Goal: Information Seeking & Learning: Learn about a topic

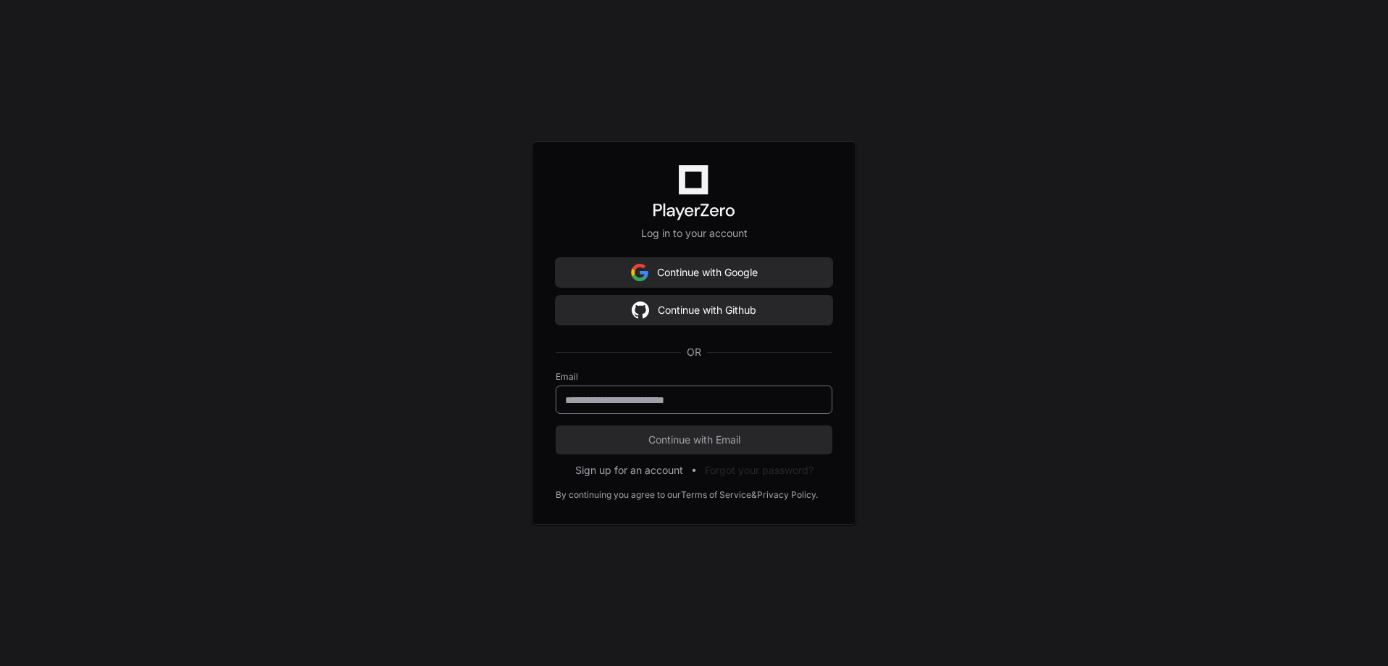
click at [632, 407] on div at bounding box center [694, 399] width 277 height 28
click at [636, 402] on input "email" at bounding box center [694, 400] width 258 height 14
type input "**********"
click at [654, 428] on button "Continue with Email" at bounding box center [694, 439] width 277 height 29
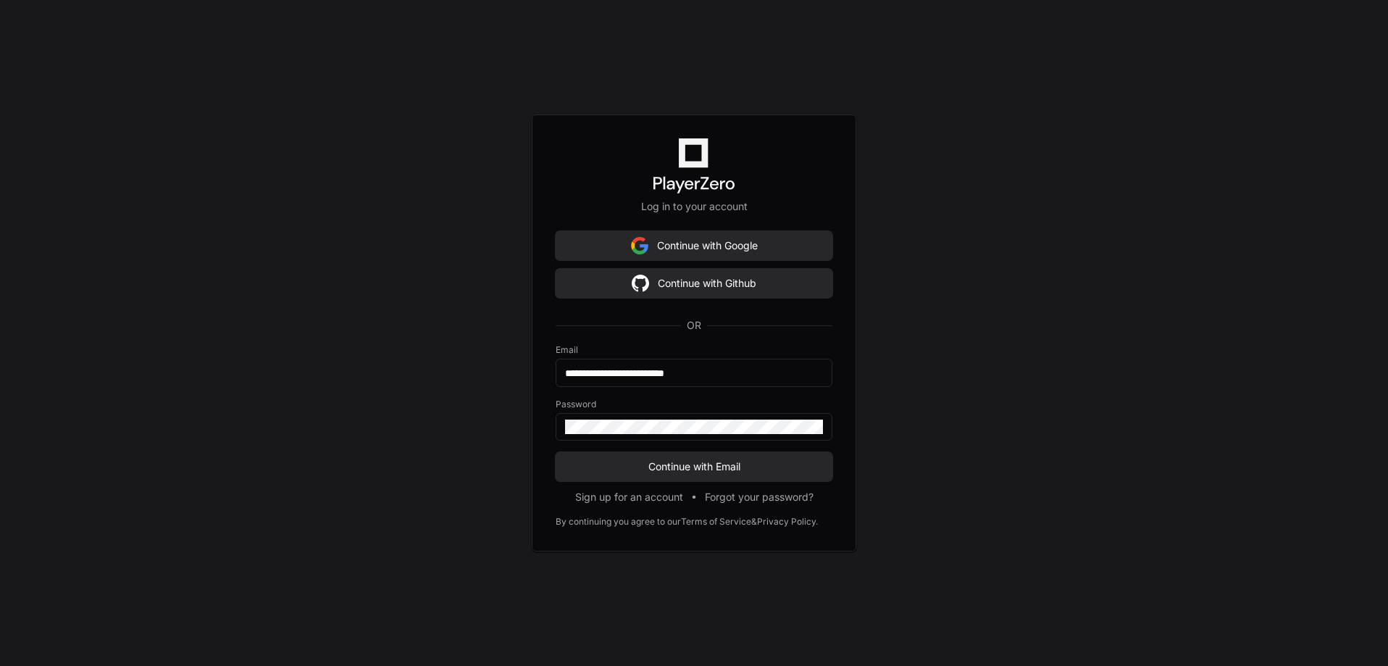
click at [254, 199] on div "**********" at bounding box center [694, 333] width 1388 height 666
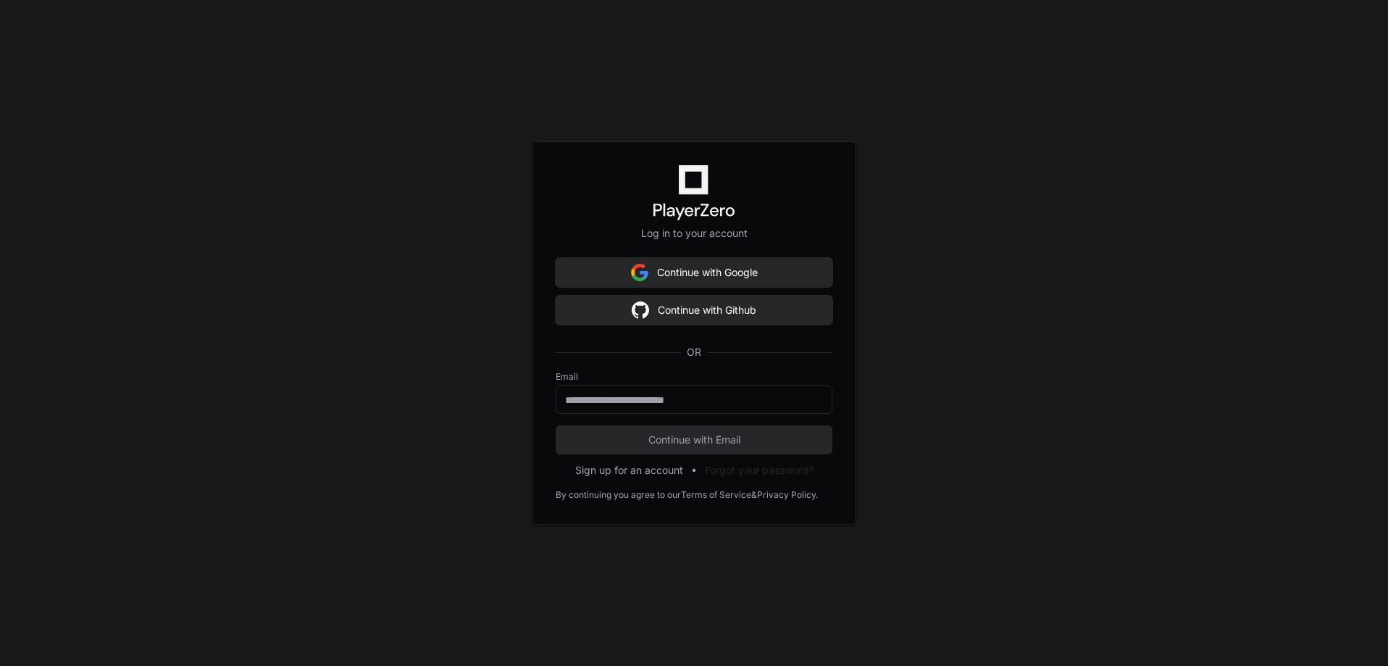
click at [680, 376] on label "Email" at bounding box center [694, 377] width 277 height 12
click at [673, 387] on div "Email" at bounding box center [694, 392] width 277 height 43
click at [668, 393] on input "email" at bounding box center [694, 400] width 258 height 14
type input "**********"
click at [675, 448] on button "Continue with Email" at bounding box center [694, 439] width 277 height 29
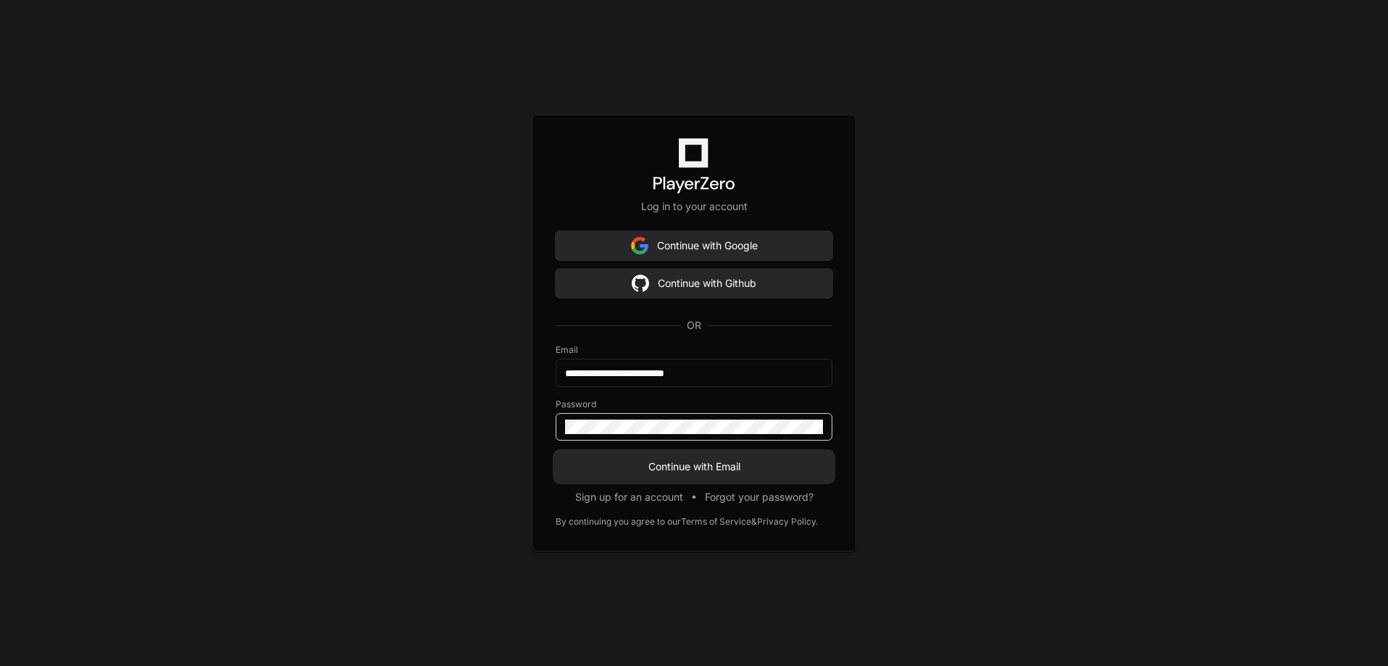
click at [627, 462] on span "Continue with Email" at bounding box center [694, 466] width 277 height 14
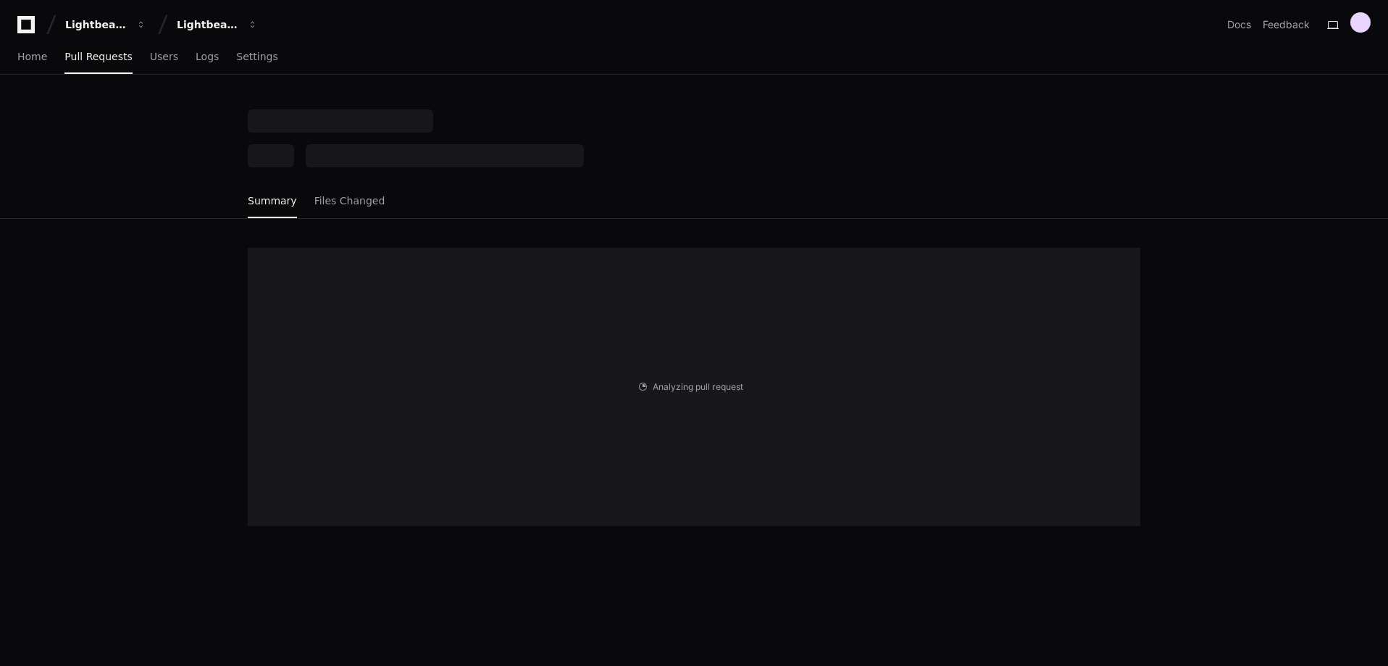
click at [561, 237] on div "Analyzing pull request . . ." at bounding box center [693, 387] width 927 height 336
drag, startPoint x: 689, startPoint y: 181, endPoint x: 669, endPoint y: 182, distance: 20.3
click at [669, 182] on div "Summary Files Changed" at bounding box center [693, 163] width 927 height 109
drag, startPoint x: 638, startPoint y: 175, endPoint x: 628, endPoint y: 172, distance: 9.9
click at [630, 172] on div "Summary Files Changed" at bounding box center [693, 163] width 927 height 109
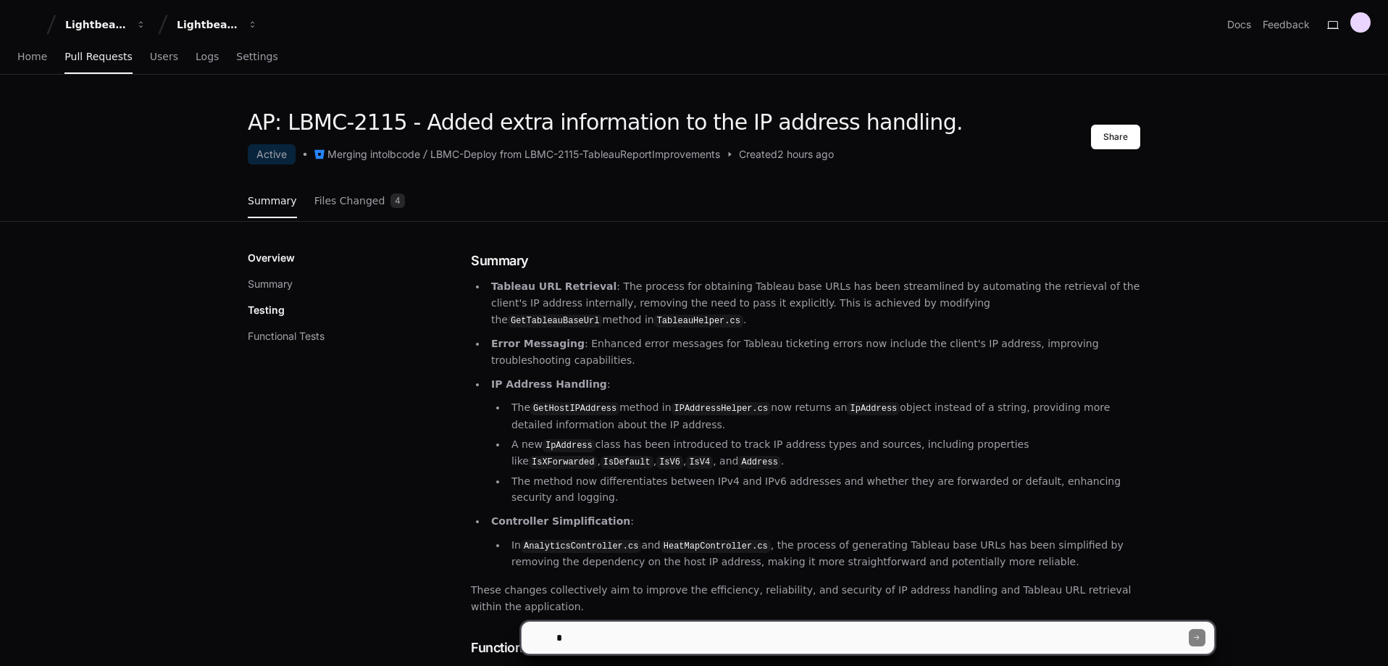
click at [638, 222] on div "Overview Summary Testing Functional Tests Summary Tableau URL Retrieval : The p…" at bounding box center [693, 570] width 927 height 697
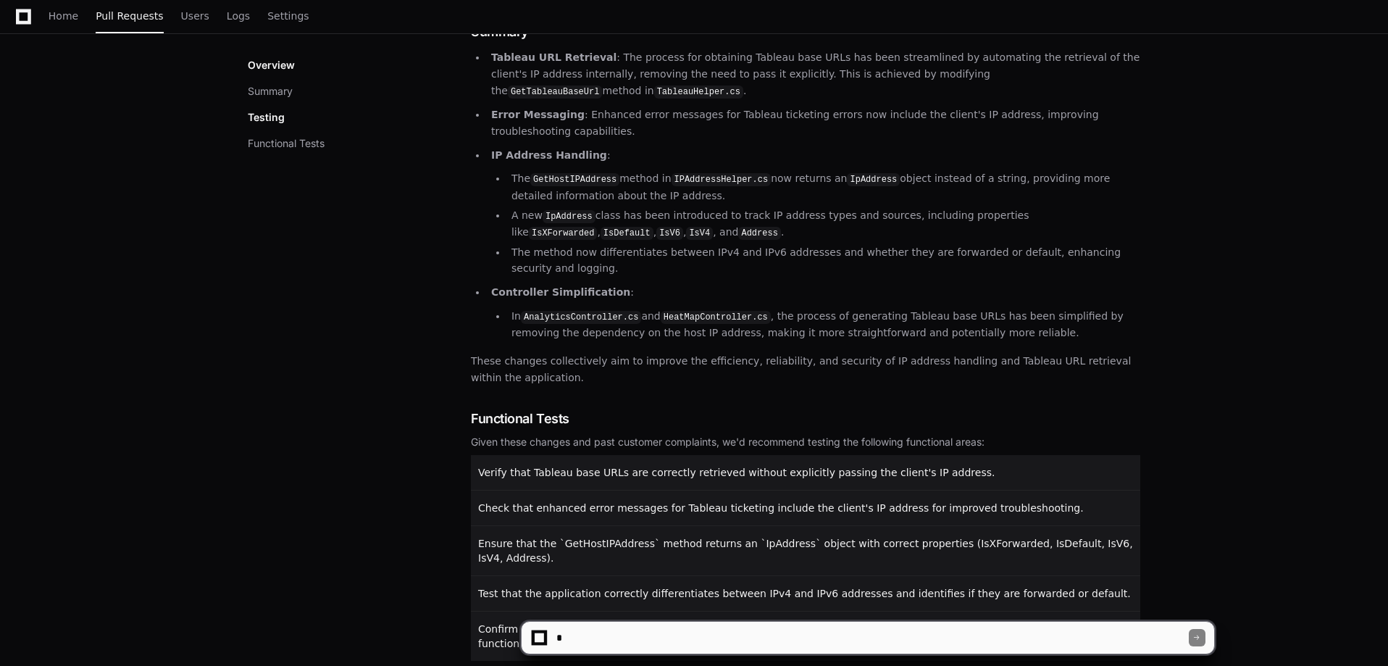
scroll to position [288, 0]
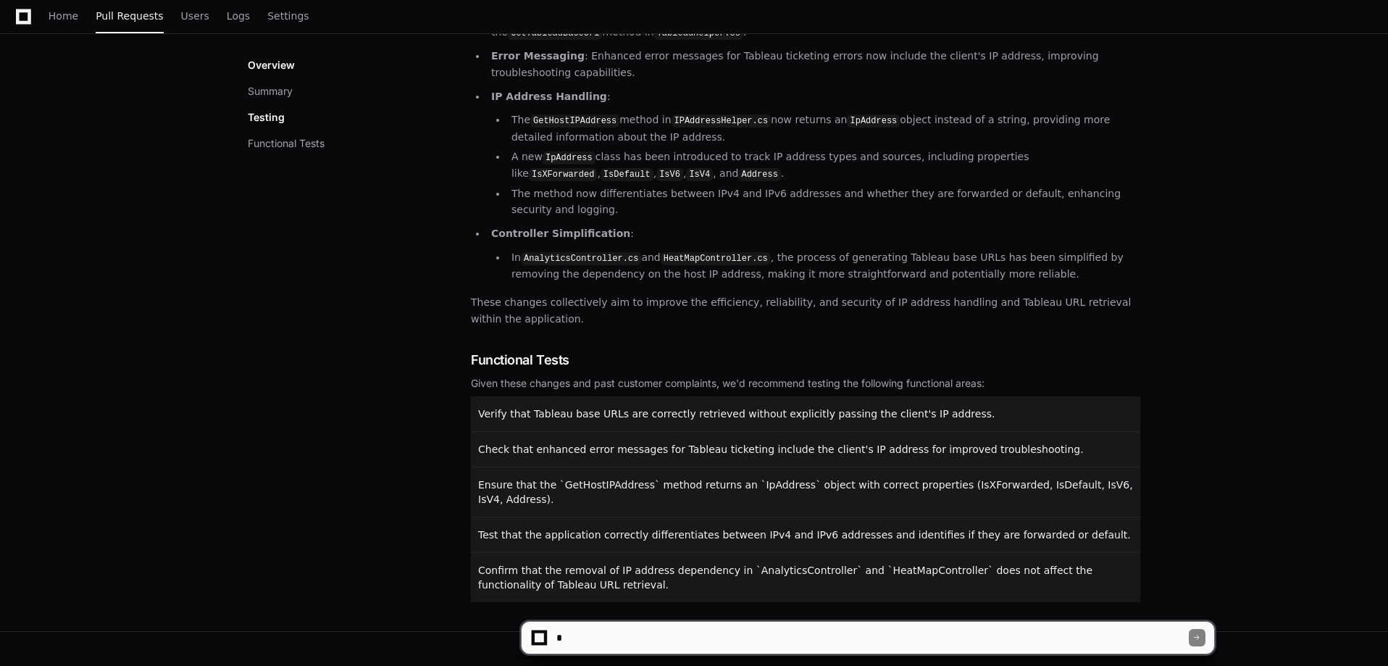
click at [687, 629] on textarea at bounding box center [871, 638] width 635 height 32
type textarea "**********"
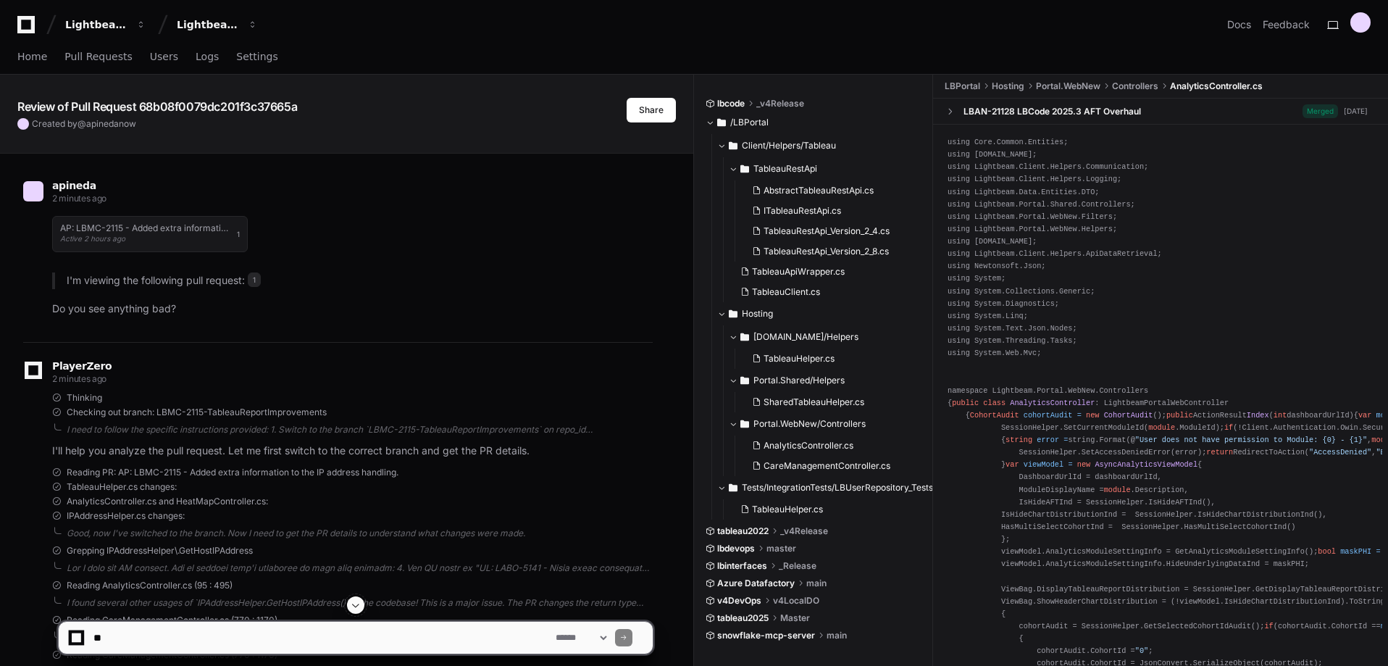
click at [354, 604] on span at bounding box center [356, 605] width 12 height 12
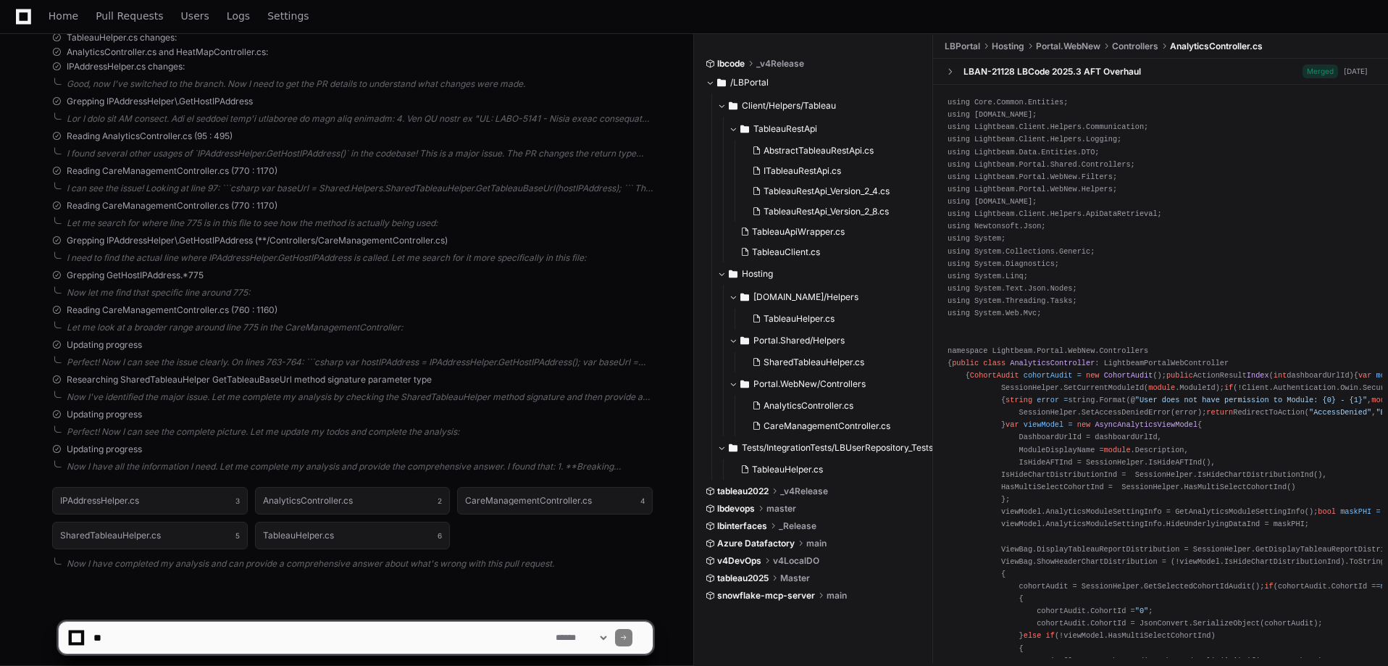
scroll to position [461, 0]
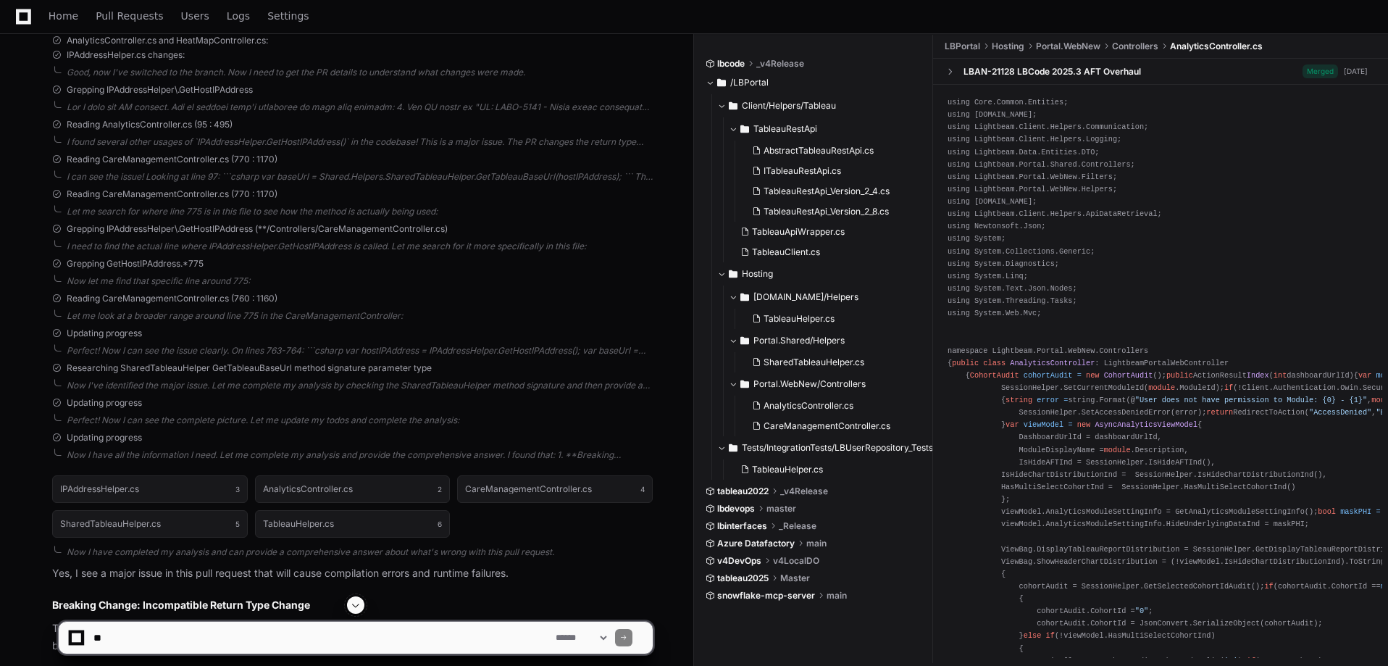
click at [351, 601] on span at bounding box center [356, 605] width 12 height 12
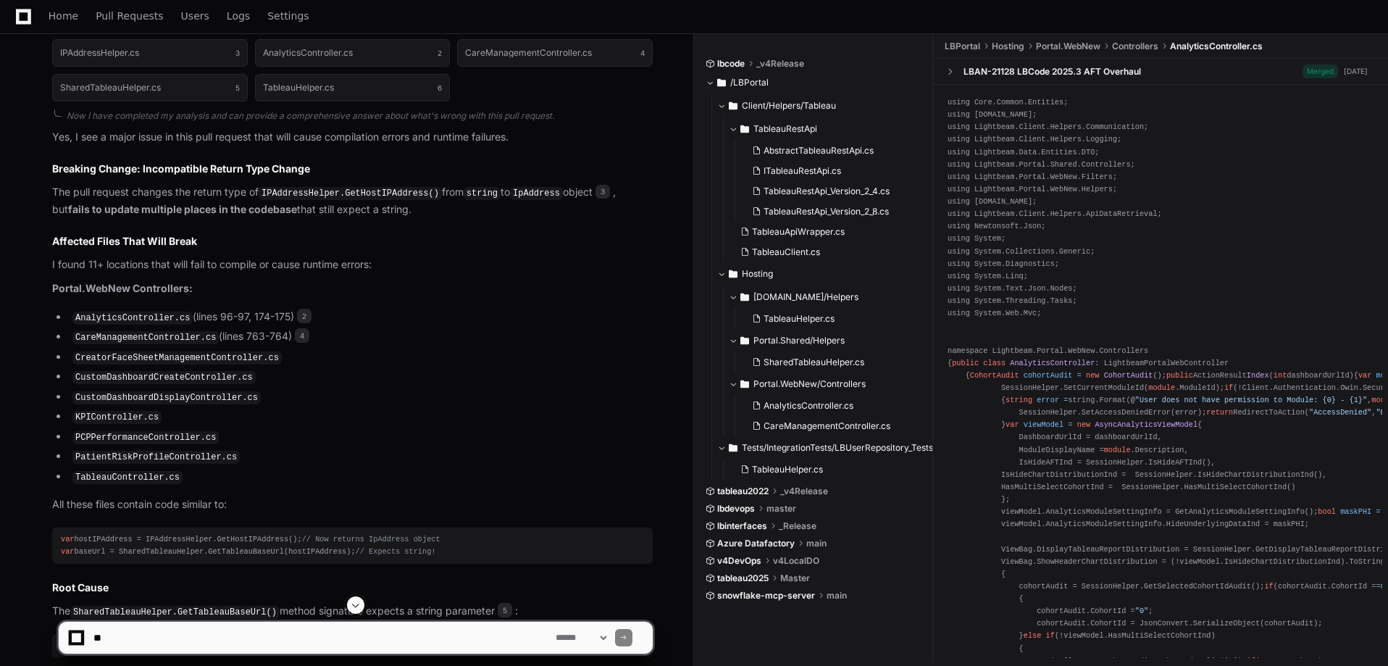
scroll to position [898, 0]
click at [346, 375] on li "CustomDashboardCreateController.cs" at bounding box center [360, 375] width 585 height 17
click at [448, 413] on li "KPIController.cs" at bounding box center [360, 415] width 585 height 17
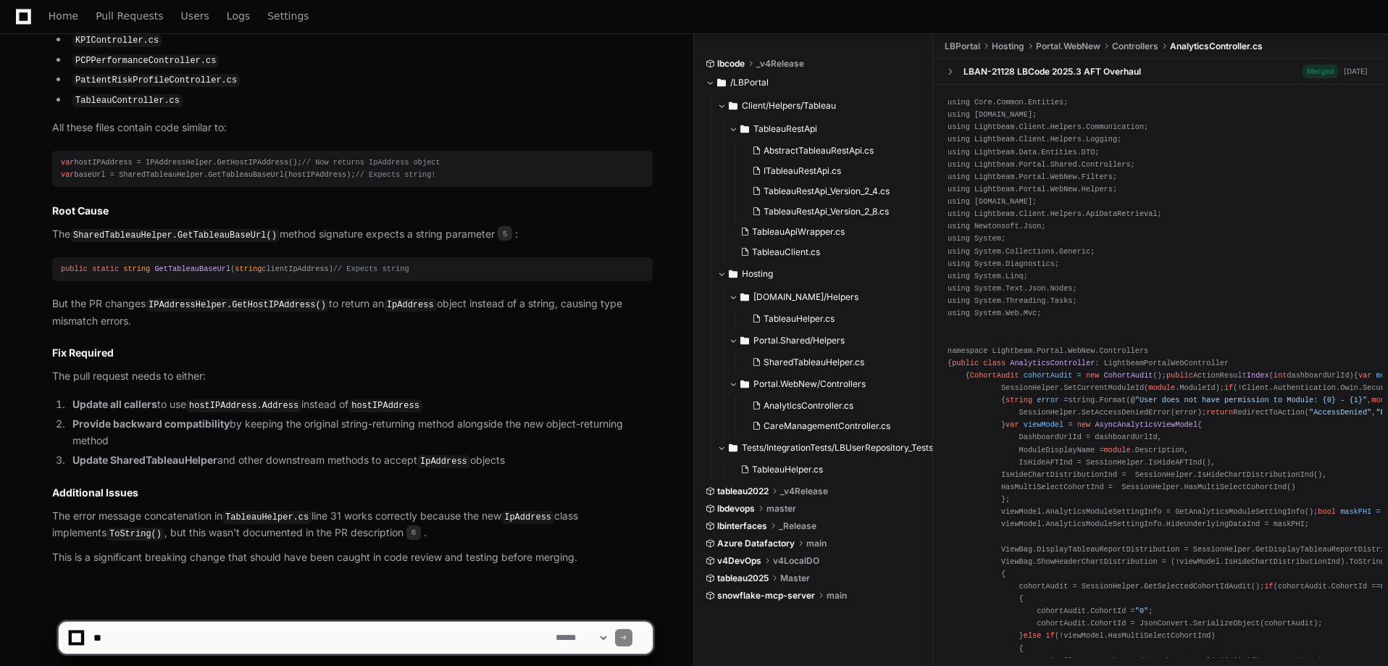
scroll to position [1280, 0]
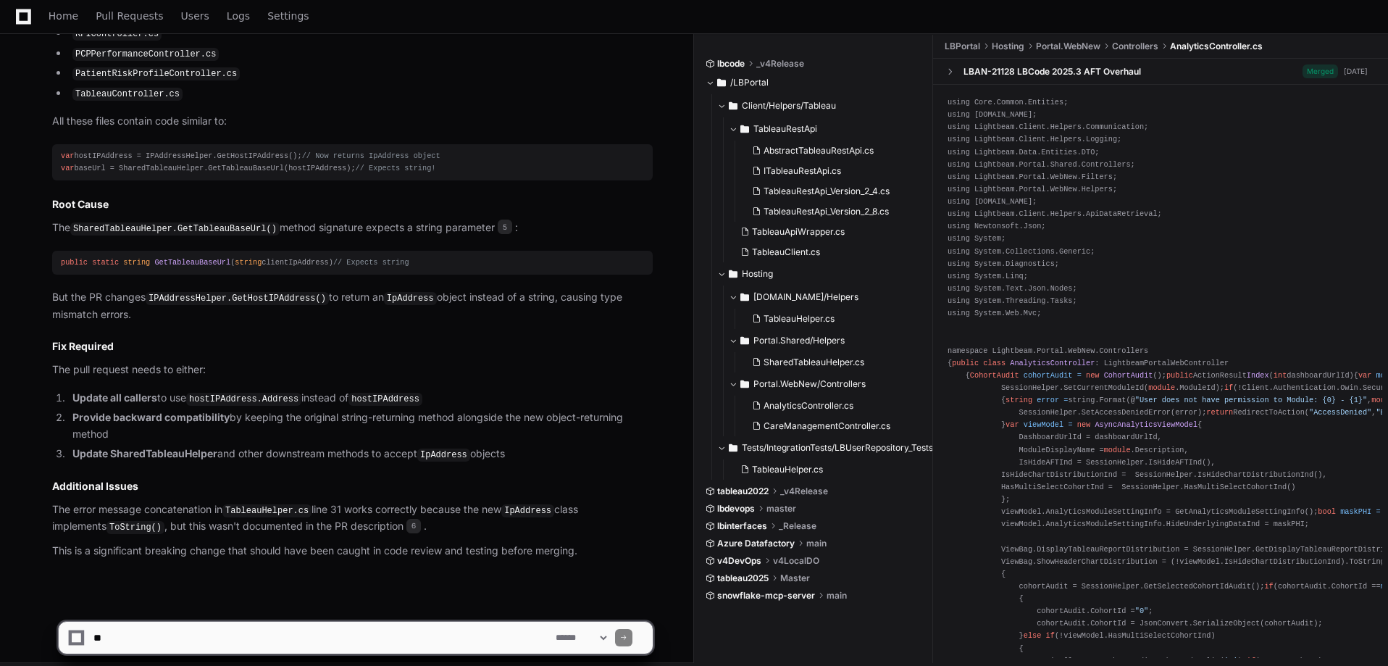
click at [591, 3] on div "Home Pull Requests Users Logs Settings" at bounding box center [693, 16] width 1353 height 33
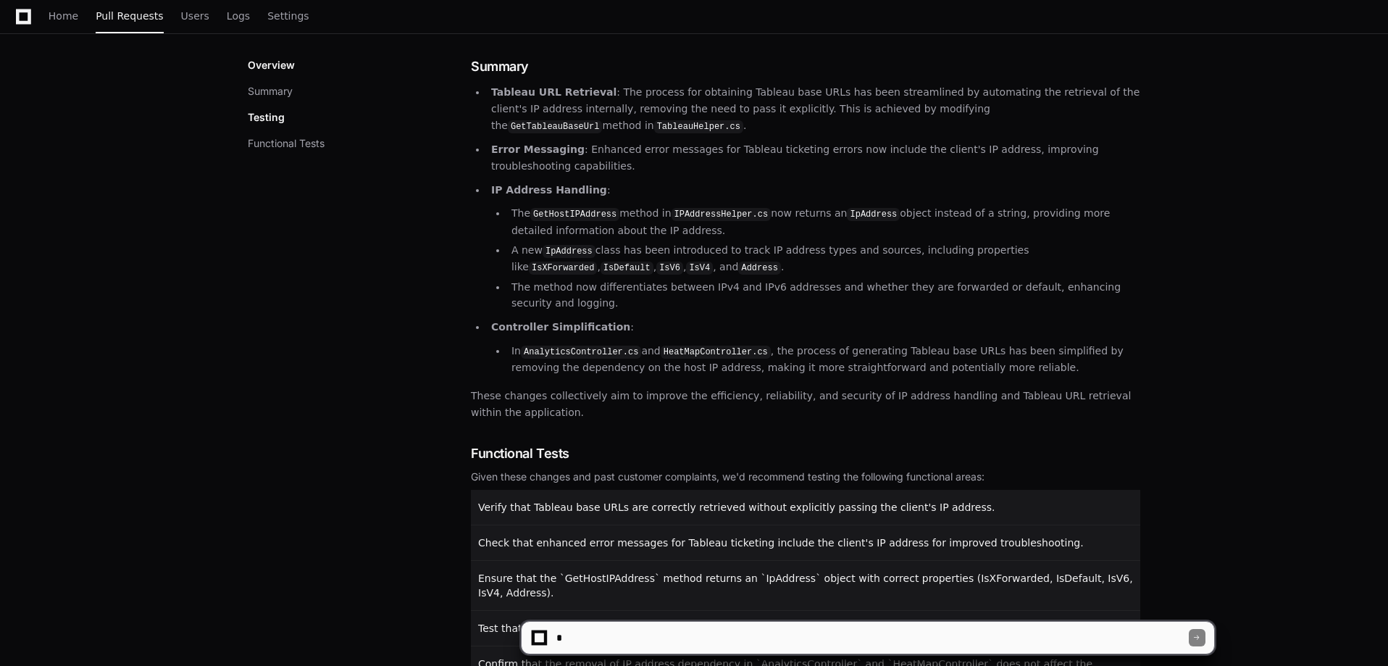
scroll to position [288, 0]
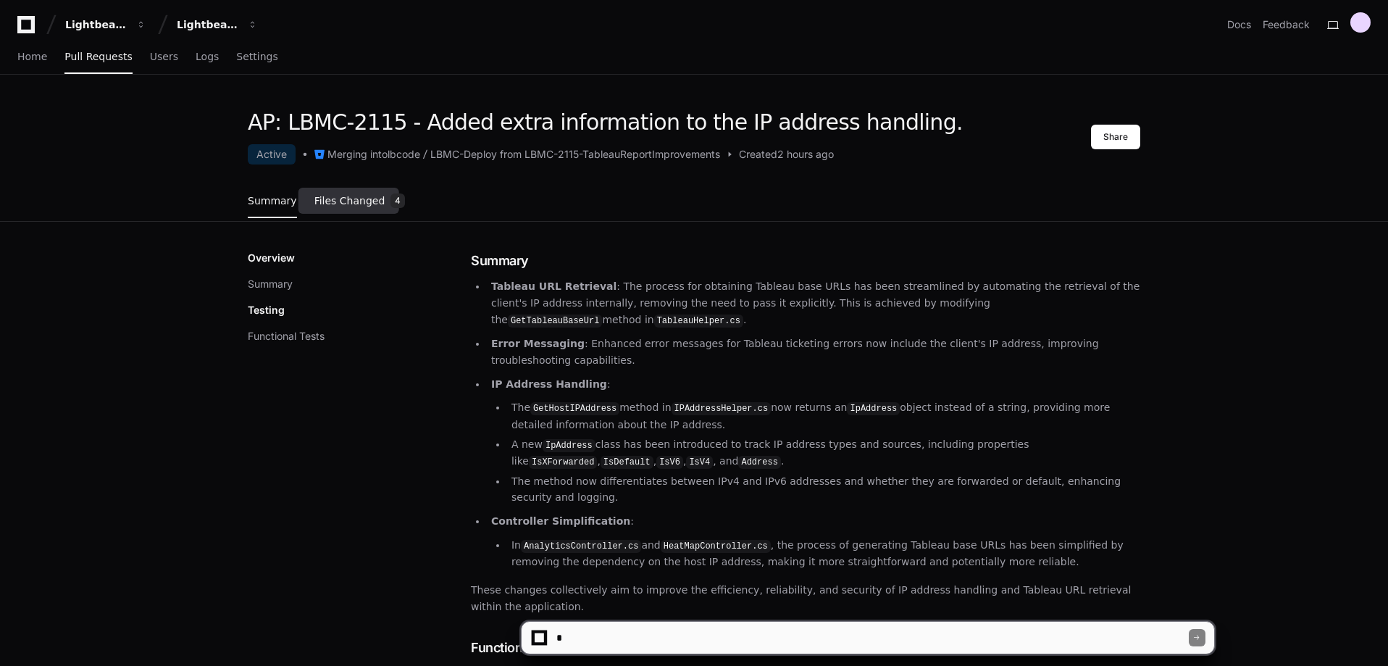
click at [325, 201] on span "Files Changed" at bounding box center [349, 200] width 71 height 9
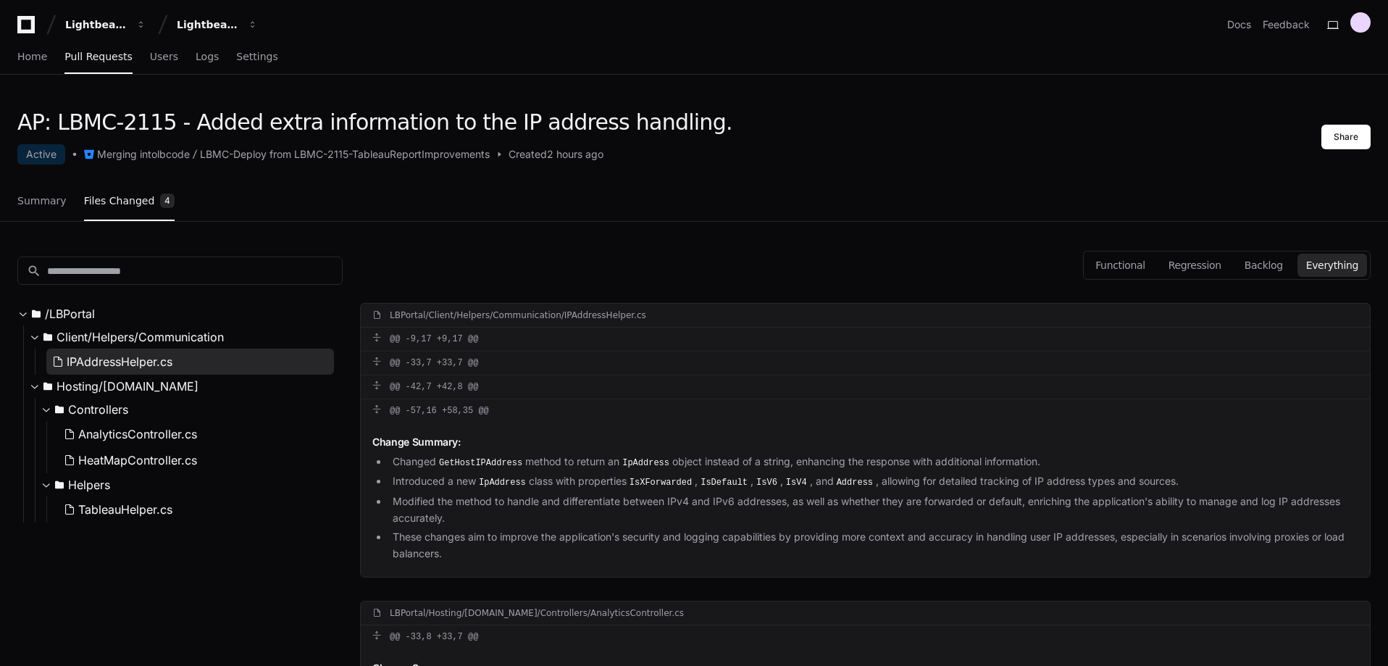
click at [177, 366] on button "IPAddressHelper.cs" at bounding box center [190, 362] width 288 height 26
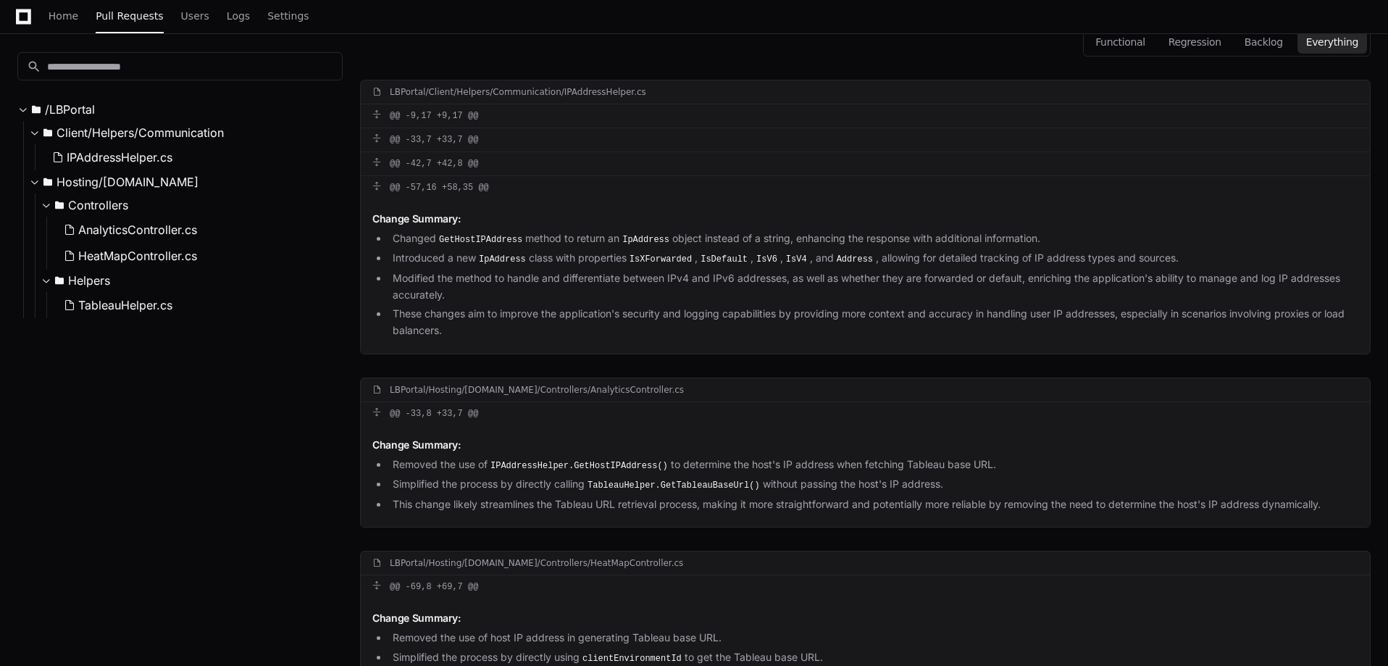
scroll to position [230, 0]
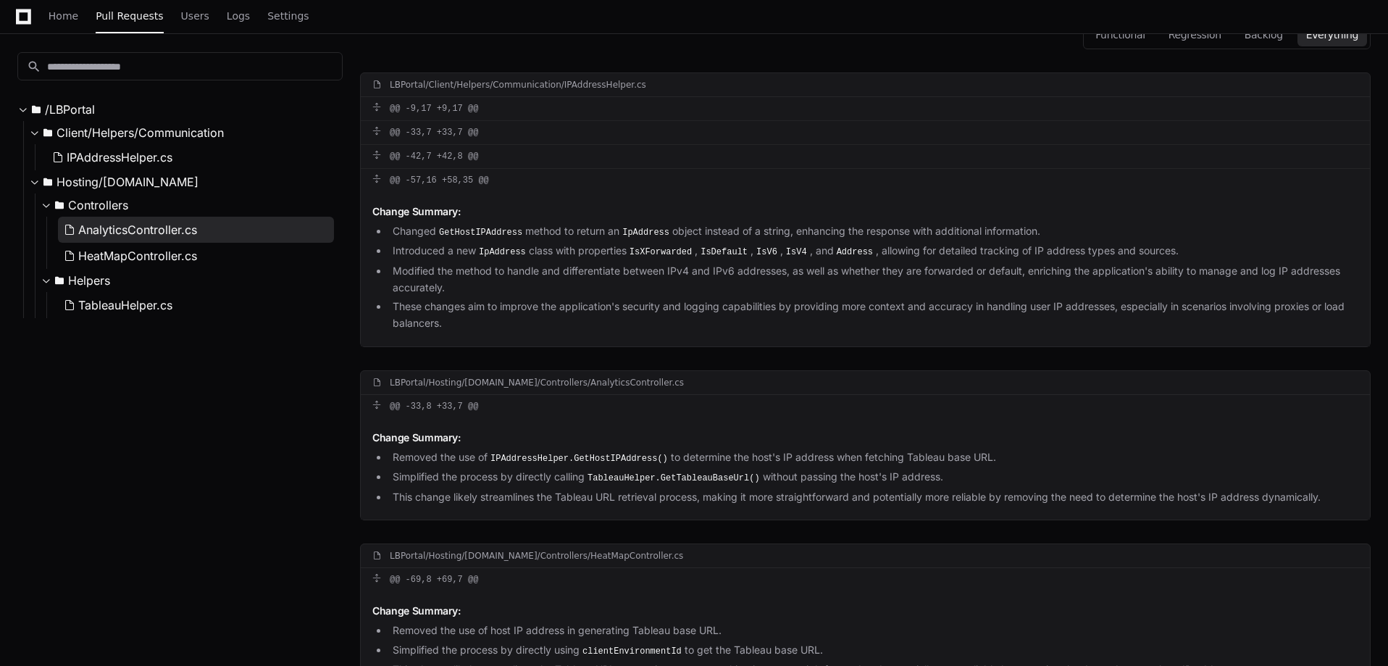
click at [199, 231] on button "AnalyticsController.cs" at bounding box center [196, 230] width 276 height 26
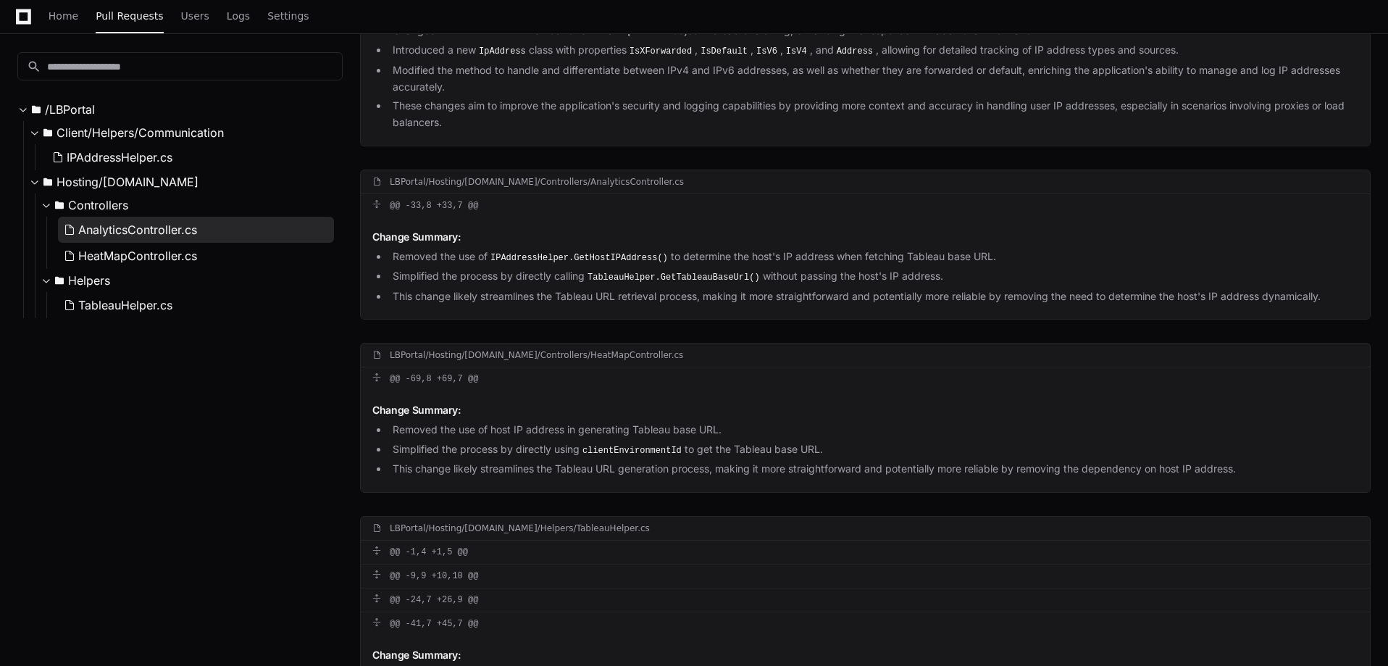
scroll to position [527, 0]
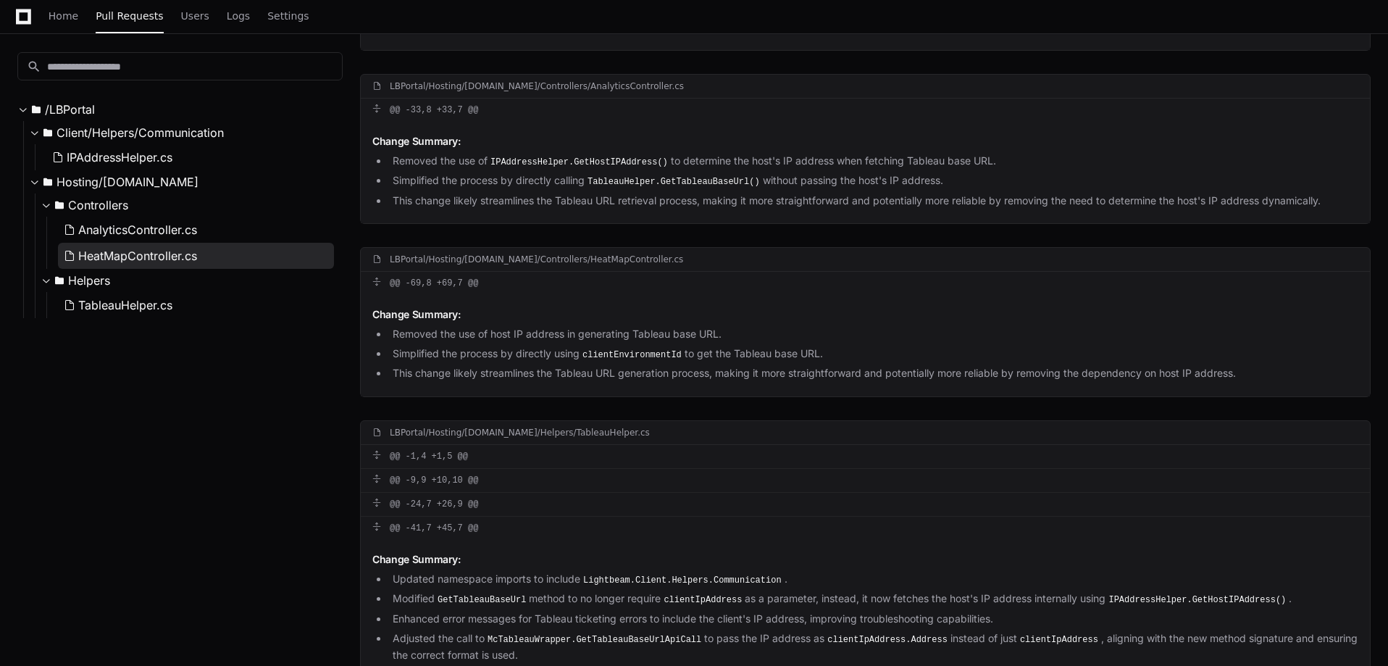
click at [193, 250] on span "HeatMapController.cs" at bounding box center [137, 255] width 119 height 17
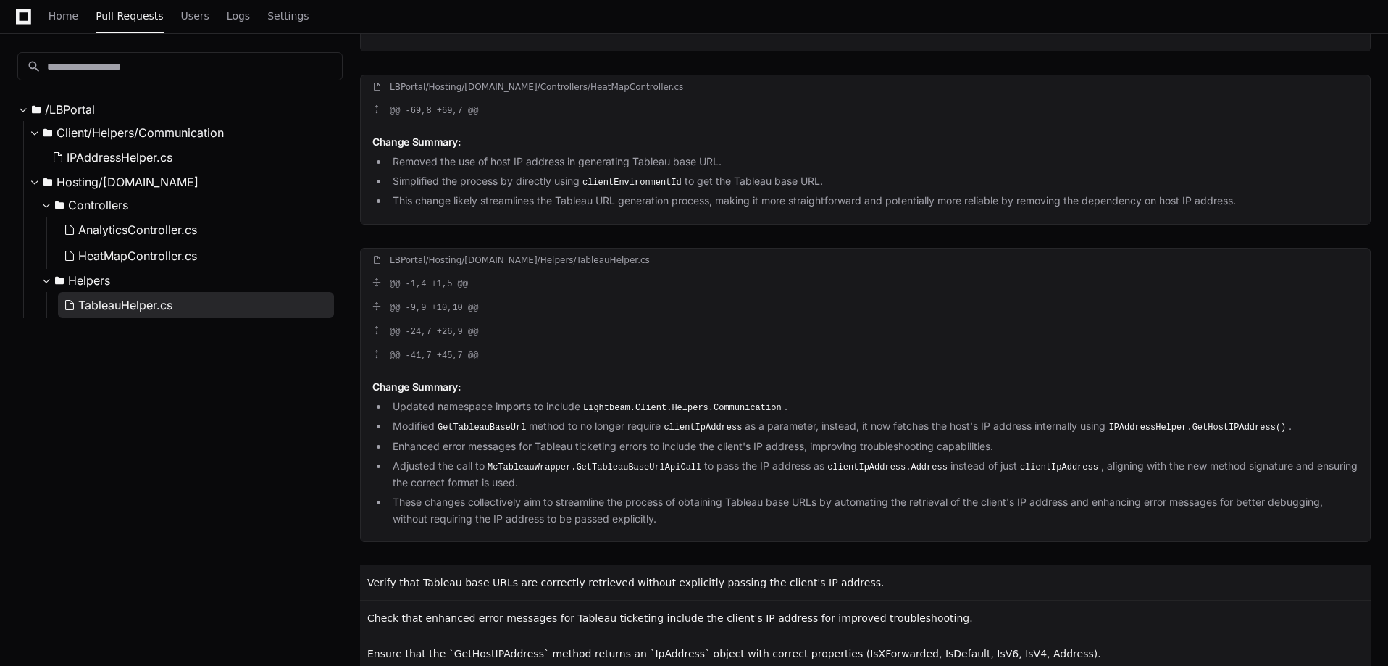
click at [172, 299] on span "TableauHelper.cs" at bounding box center [125, 304] width 94 height 17
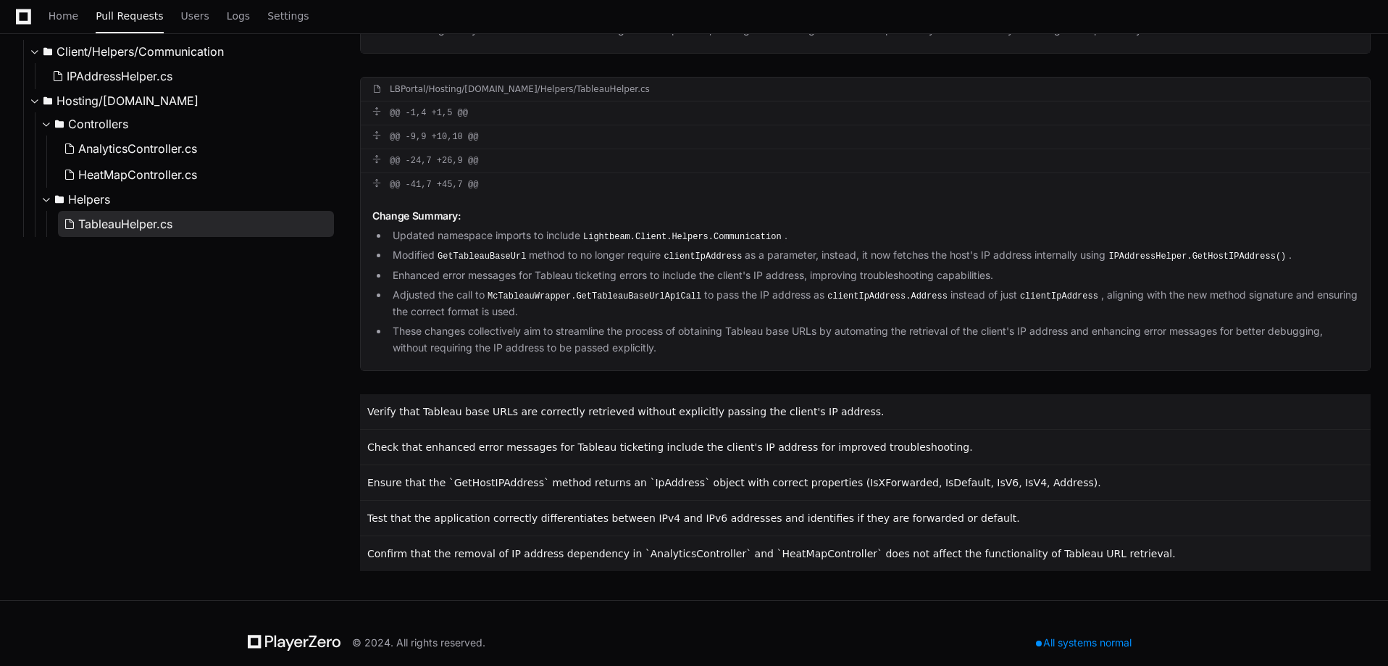
scroll to position [872, 0]
click at [273, 398] on div "search /LBPortal Client/Helpers/Communication IPAddressHelper.cs Hosting/Portal…" at bounding box center [179, 249] width 325 height 629
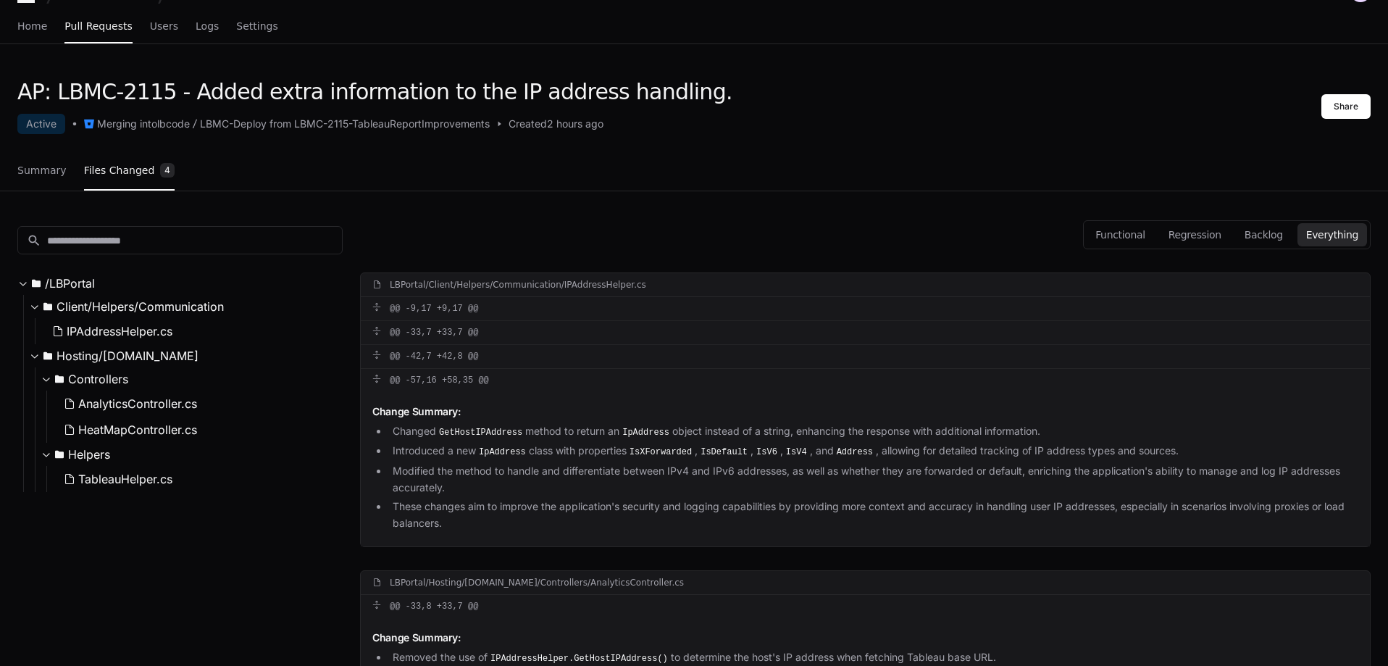
scroll to position [0, 0]
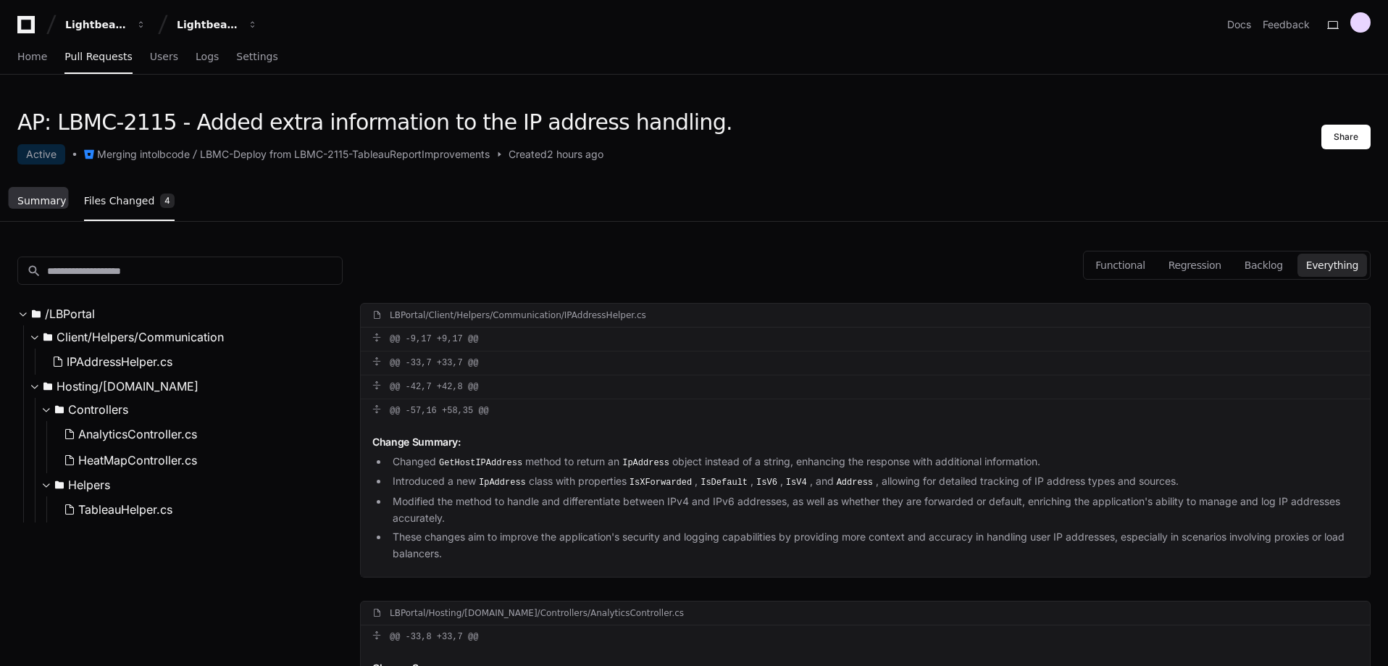
click at [36, 204] on span "Summary" at bounding box center [41, 200] width 49 height 9
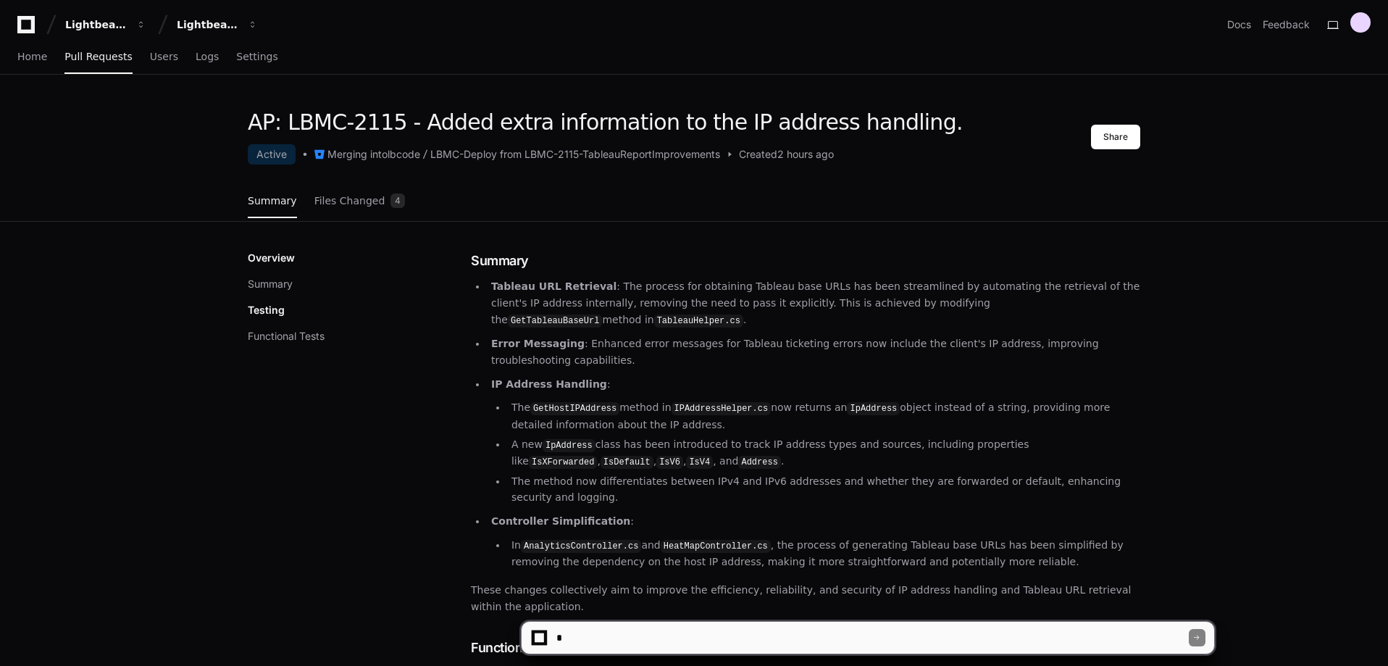
click at [604, 633] on textarea at bounding box center [871, 638] width 635 height 32
click at [588, 640] on textarea at bounding box center [871, 638] width 635 height 32
type textarea "*"
type textarea "**********"
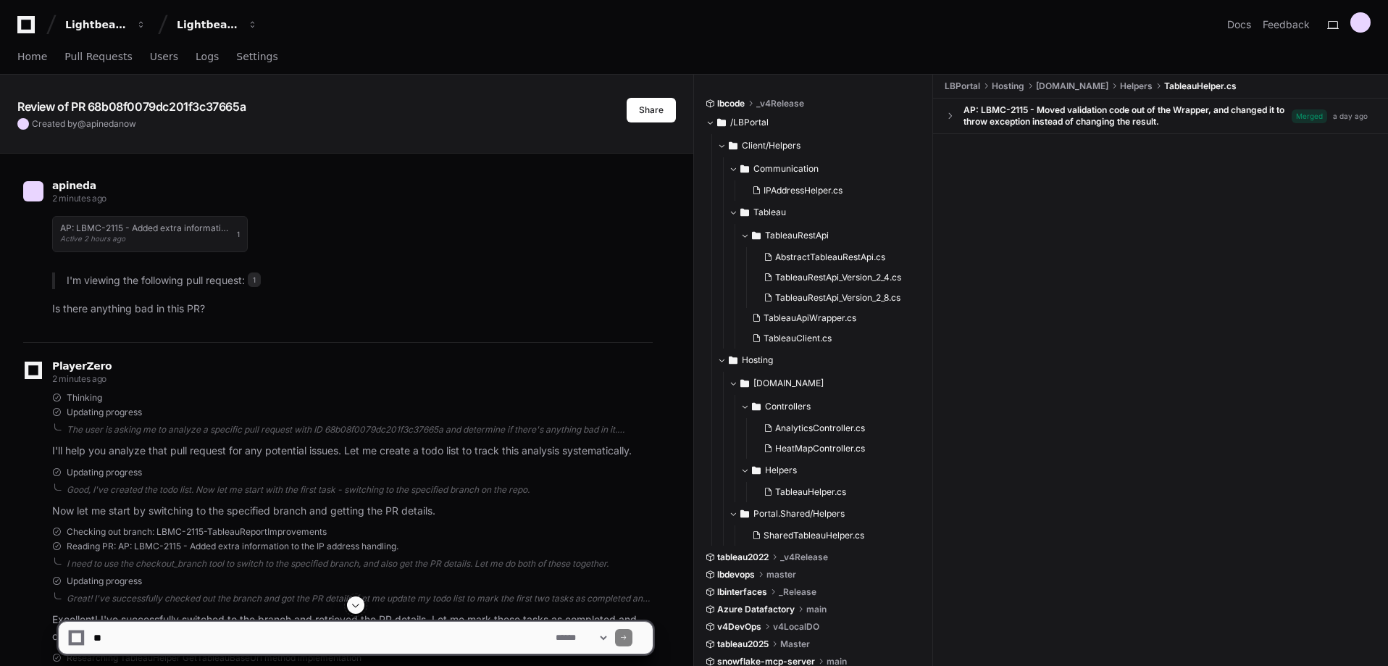
click at [688, 47] on div "Home Pull Requests Users Logs Settings" at bounding box center [693, 57] width 1353 height 33
click at [472, 241] on div "AP: LBMC-2115 - Added extra information to the IP address handling. Active 2 ho…" at bounding box center [352, 234] width 601 height 54
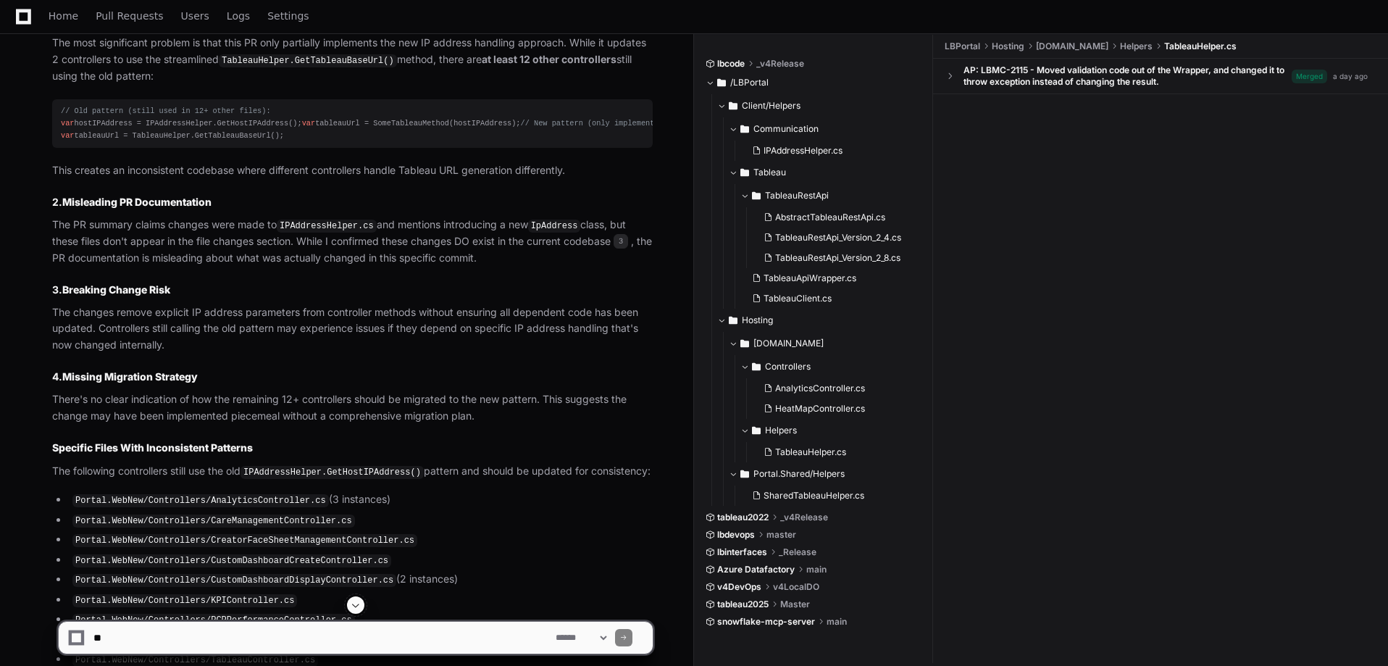
scroll to position [1101, 0]
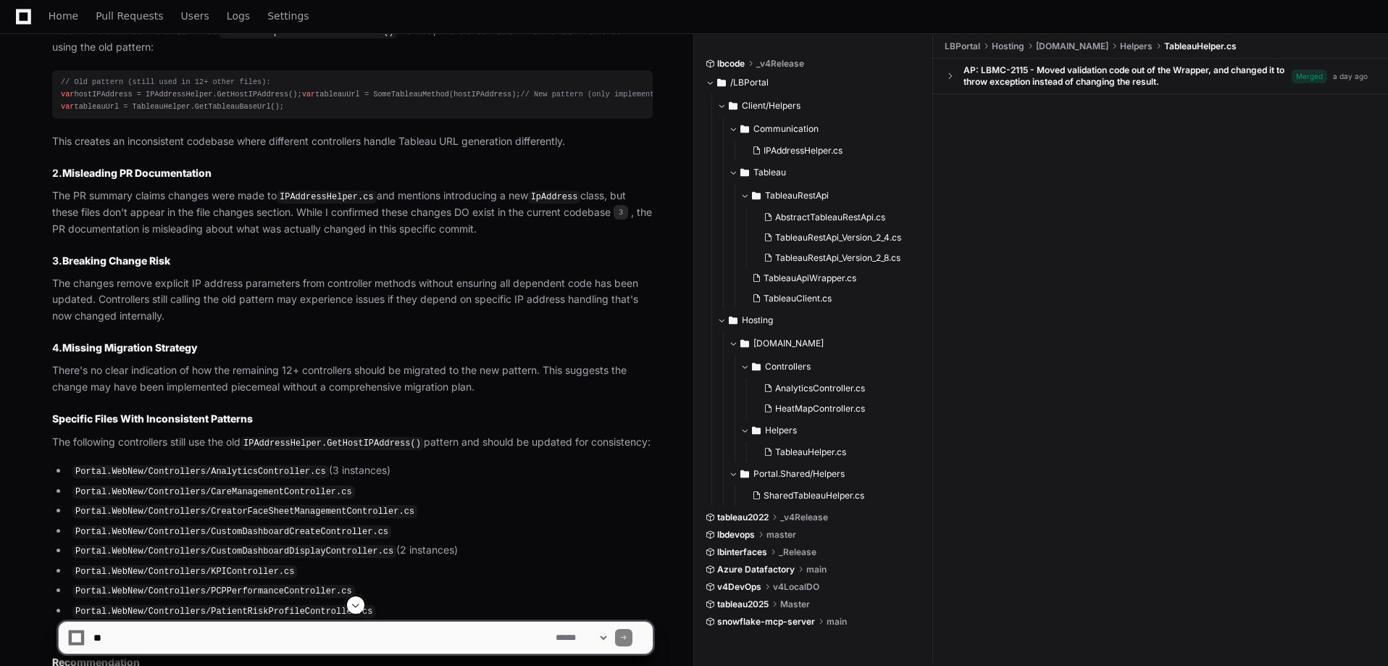
click at [254, 500] on li "Portal.WebNew/Controllers/CareManagementController.cs" at bounding box center [360, 491] width 585 height 17
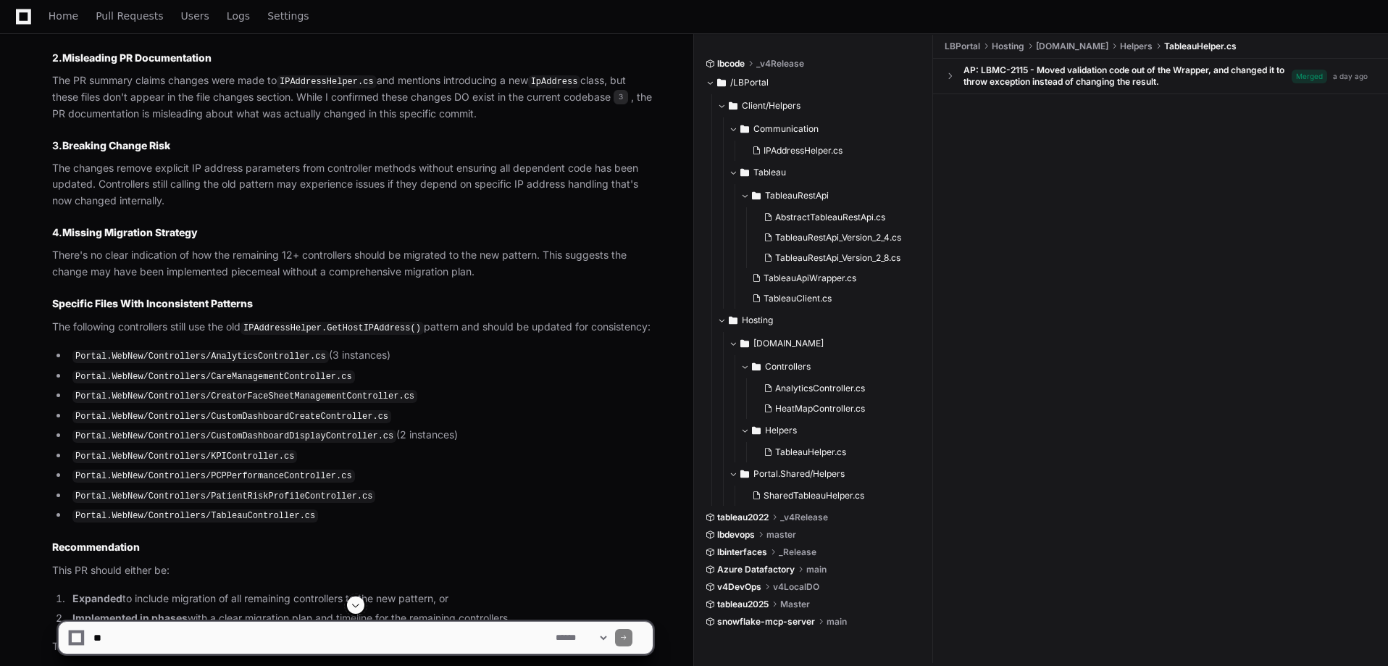
scroll to position [1217, 0]
click at [276, 362] on code "Portal.WebNew/Controllers/AnalyticsController.cs" at bounding box center [200, 355] width 256 height 13
drag, startPoint x: 276, startPoint y: 394, endPoint x: 285, endPoint y: 393, distance: 8.8
click at [280, 362] on code "Portal.WebNew/Controllers/AnalyticsController.cs" at bounding box center [200, 355] width 256 height 13
click at [339, 398] on ul "Portal.WebNew/Controllers/AnalyticsController.cs (3 instances) Portal.WebNew/Co…" at bounding box center [352, 434] width 601 height 177
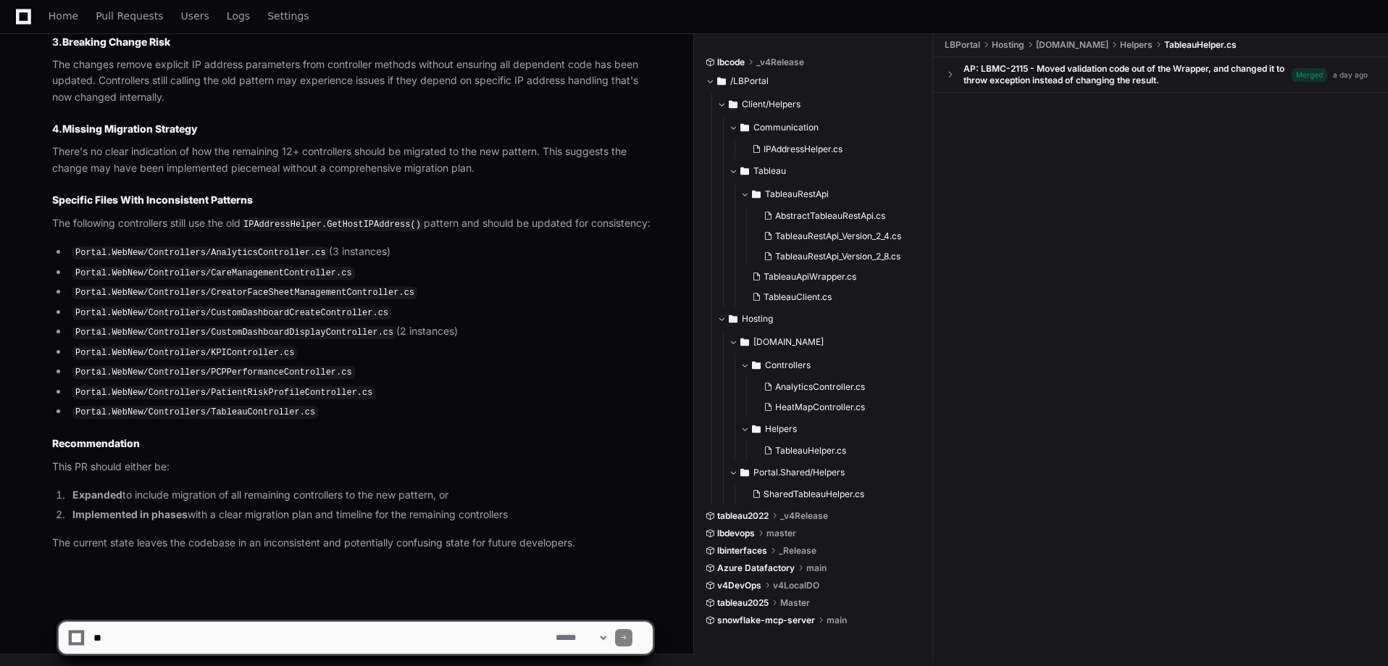
scroll to position [1321, 0]
click at [270, 259] on code "Portal.WebNew/Controllers/AnalyticsController.cs" at bounding box center [200, 252] width 256 height 13
click at [268, 231] on code "IPAddressHelper.GetHostIPAddress()" at bounding box center [332, 224] width 183 height 13
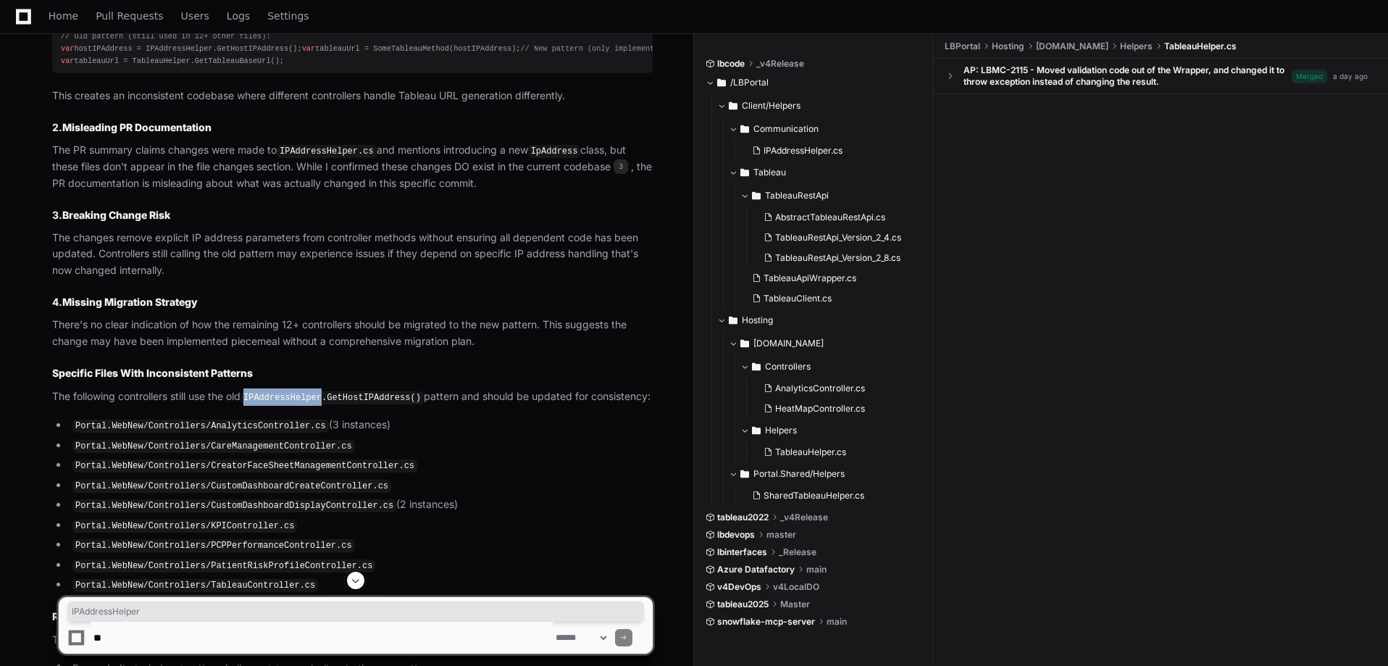
scroll to position [1118, 0]
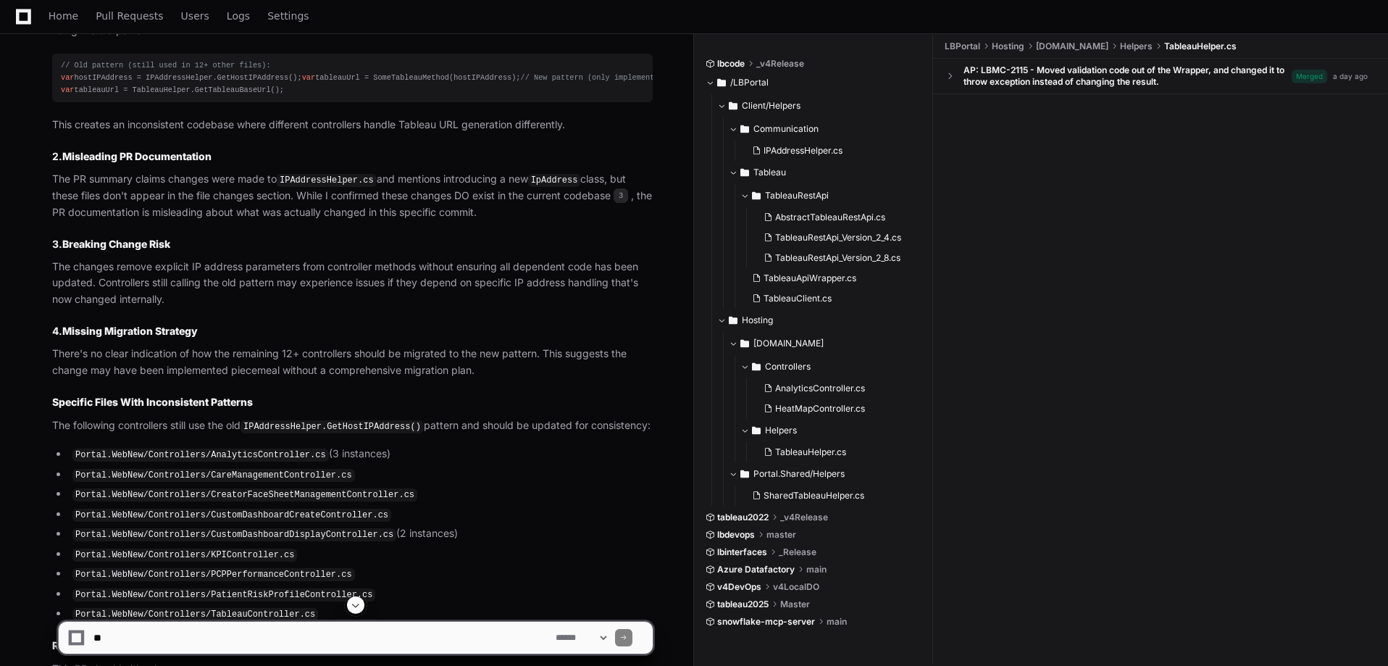
click at [293, 88] on div "// Old pattern (still used in 12+ other files): var hostIPAddress = IPAddressHe…" at bounding box center [352, 77] width 583 height 37
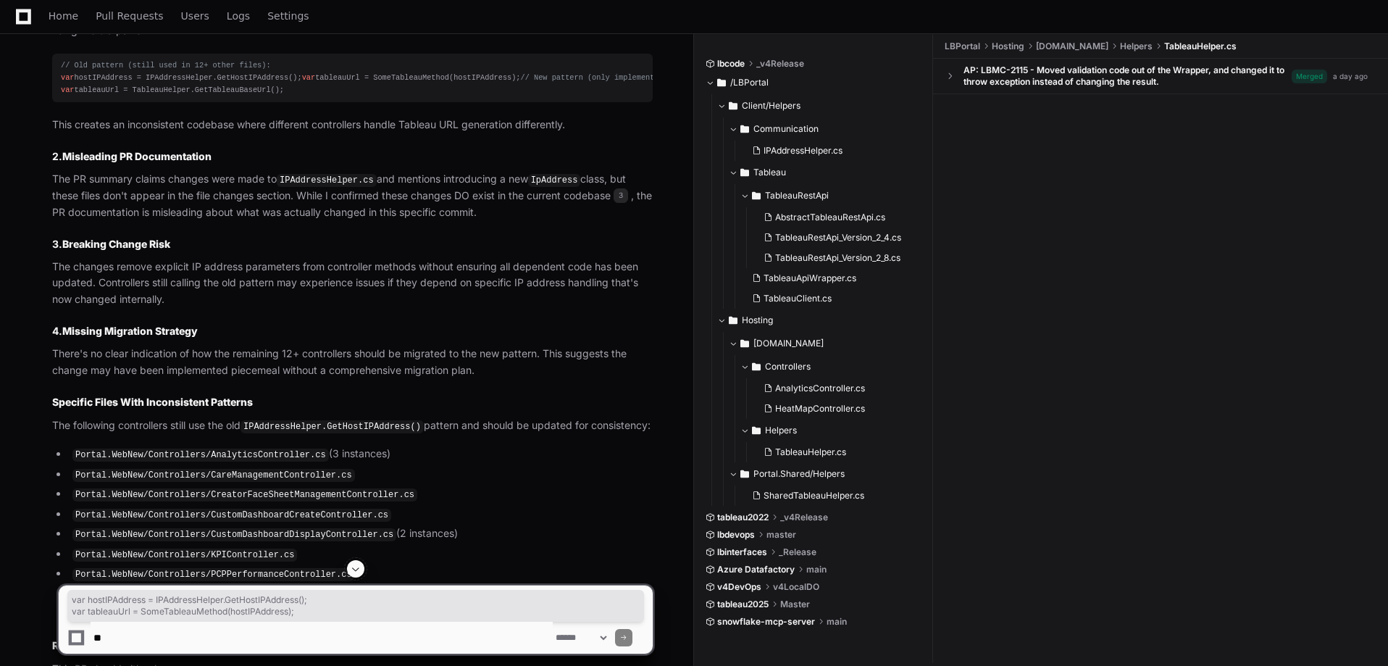
drag, startPoint x: 293, startPoint y: 88, endPoint x: 310, endPoint y: 66, distance: 28.0
click at [310, 66] on div "// Old pattern (still used in 12+ other files): var hostIPAddress = IPAddressHe…" at bounding box center [352, 77] width 583 height 37
copy div "var hostIPAddress = IPAddressHelper.GetHostIPAddress(); var tableauUrl = SomeTa…"
